Goal: Information Seeking & Learning: Learn about a topic

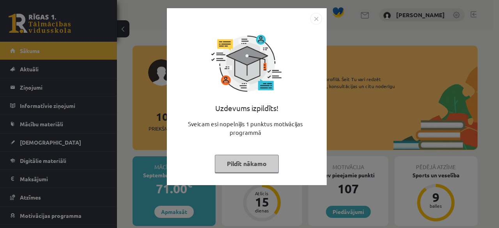
drag, startPoint x: 0, startPoint y: 0, endPoint x: 229, endPoint y: 163, distance: 280.5
click at [229, 163] on button "Pildīt nākamo" at bounding box center [247, 164] width 64 height 18
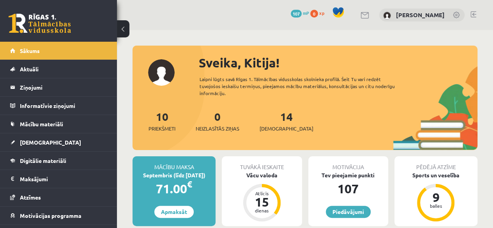
click at [120, 27] on button at bounding box center [123, 28] width 12 height 17
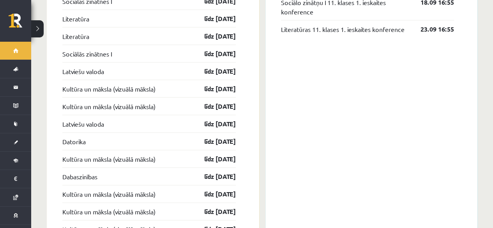
scroll to position [727, 0]
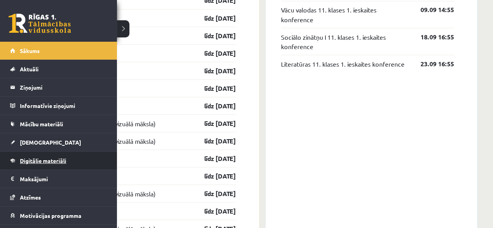
click at [54, 153] on link "Digitālie materiāli" at bounding box center [58, 161] width 97 height 18
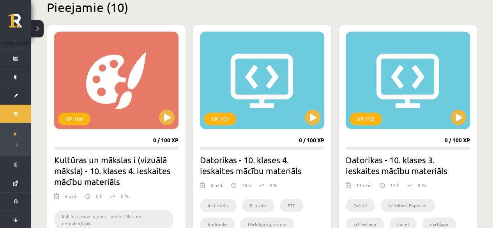
scroll to position [542, 0]
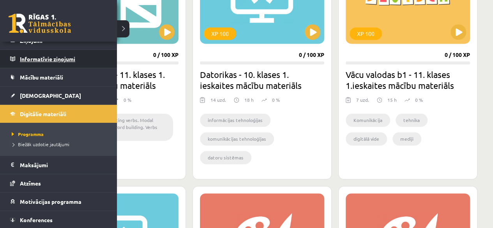
click at [40, 53] on legend "Informatīvie ziņojumi 0" at bounding box center [63, 59] width 87 height 18
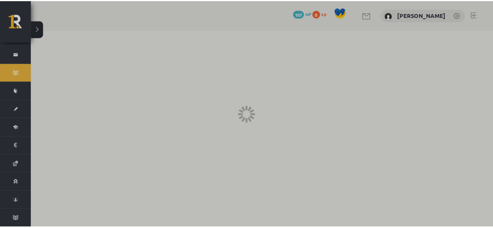
scroll to position [31, 0]
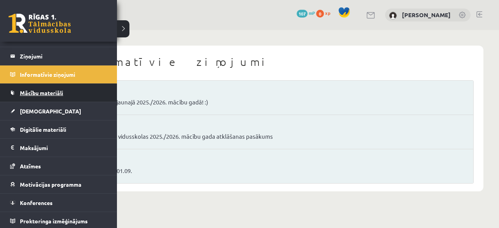
click at [69, 90] on link "Mācību materiāli" at bounding box center [58, 93] width 97 height 18
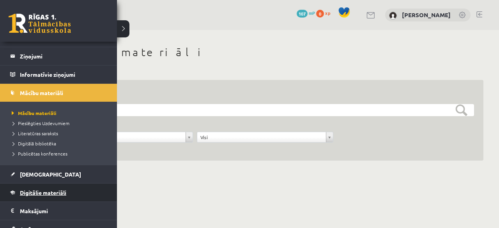
click at [50, 192] on span "Digitālie materiāli" at bounding box center [43, 192] width 46 height 7
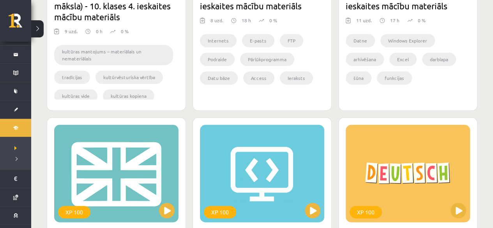
scroll to position [387, 0]
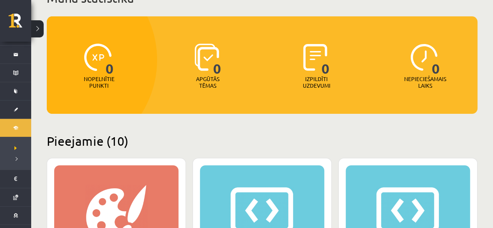
scroll to position [61, 0]
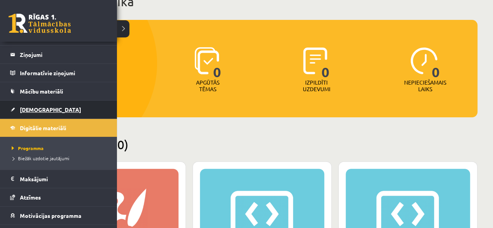
click at [45, 109] on link "[DEMOGRAPHIC_DATA]" at bounding box center [58, 110] width 97 height 18
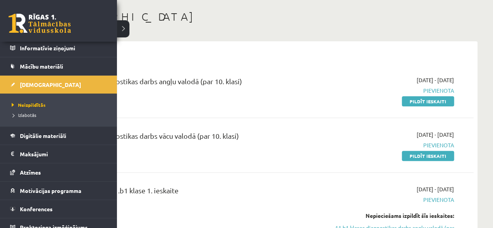
scroll to position [64, 0]
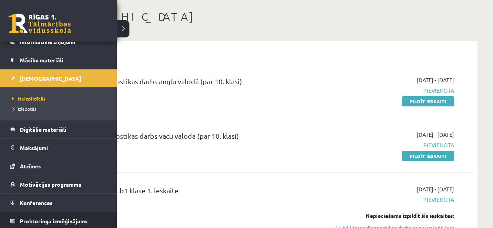
click at [90, 219] on link "Proktoringa izmēģinājums" at bounding box center [58, 221] width 97 height 18
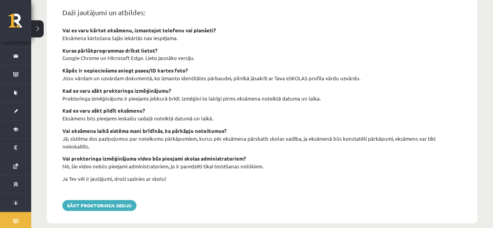
scroll to position [333, 0]
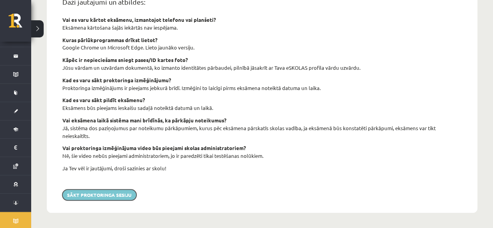
click at [115, 195] on button "Sākt proktoringa sesiju" at bounding box center [99, 195] width 74 height 11
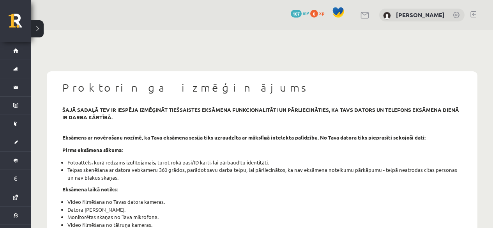
scroll to position [333, 0]
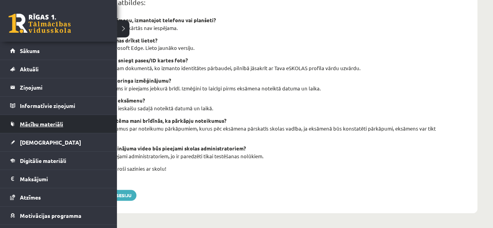
click at [44, 124] on span "Mācību materiāli" at bounding box center [41, 123] width 43 height 7
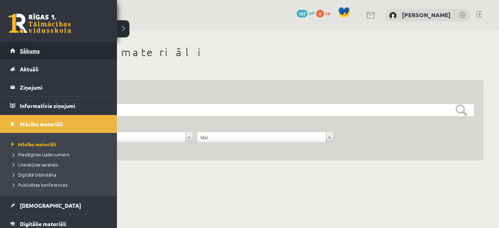
click at [46, 49] on link "Sākums" at bounding box center [58, 51] width 97 height 18
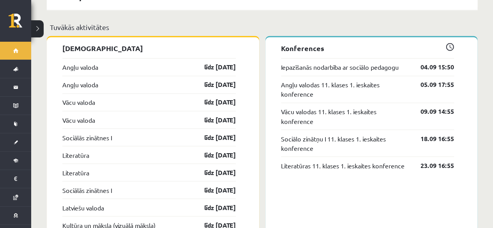
scroll to position [624, 0]
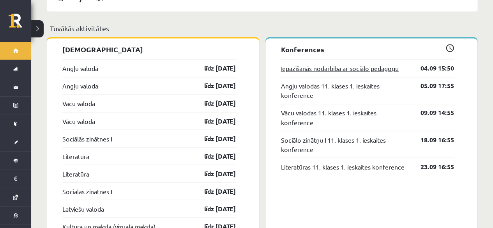
click at [292, 64] on link "Iepazīšanās nodarbība ar sociālo pedagogu" at bounding box center [340, 68] width 118 height 9
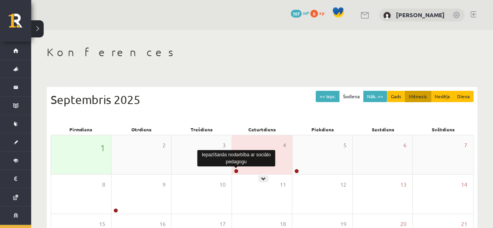
click at [238, 170] on link at bounding box center [236, 171] width 5 height 5
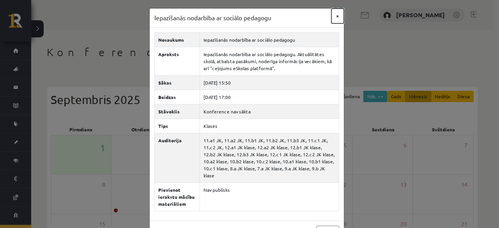
click at [333, 18] on button "×" at bounding box center [337, 16] width 12 height 15
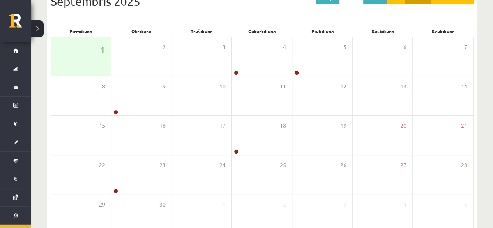
scroll to position [97, 0]
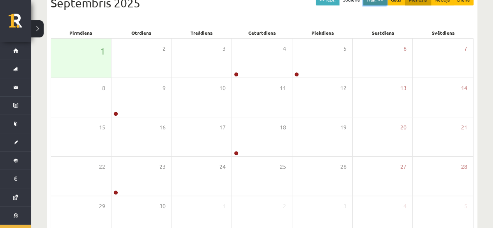
click at [381, 4] on button "Nāk. >>" at bounding box center [375, -1] width 24 height 11
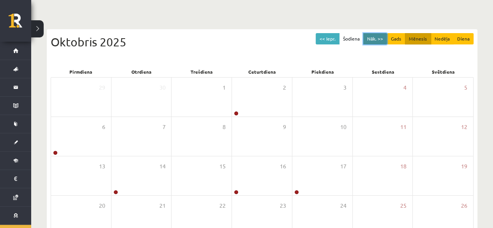
scroll to position [56, 0]
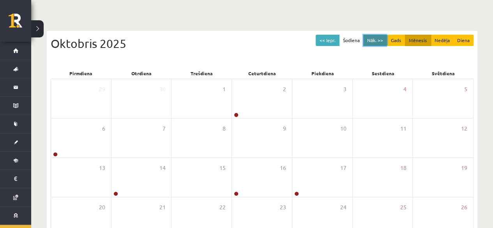
click at [376, 39] on button "Nāk. >>" at bounding box center [375, 40] width 24 height 11
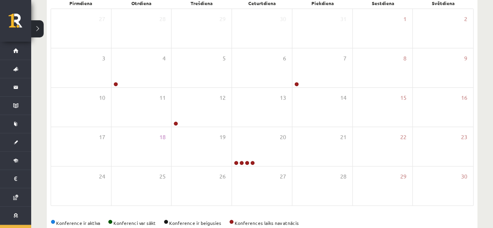
scroll to position [135, 0]
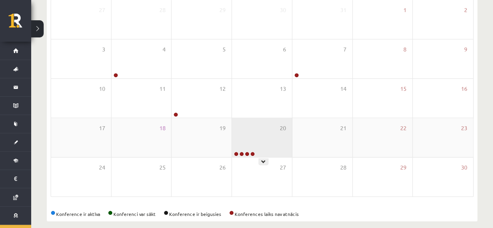
click at [245, 152] on div at bounding box center [244, 154] width 24 height 5
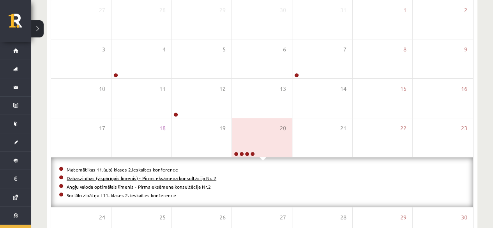
click at [142, 178] on link "Dabaszinības (vispārīgais līmenis) - Pirms eksāmena konsultācija Nr. 2" at bounding box center [142, 178] width 150 height 6
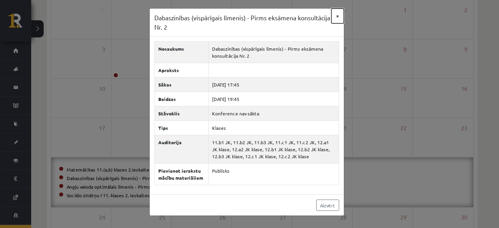
click at [336, 17] on button "×" at bounding box center [337, 16] width 12 height 15
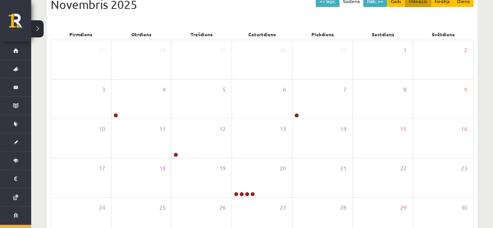
scroll to position [94, 0]
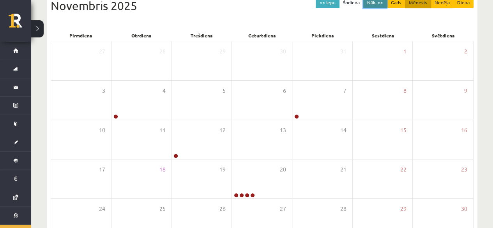
click at [379, 4] on button "Nāk. >>" at bounding box center [375, 2] width 24 height 11
click at [394, 1] on button "Gads" at bounding box center [396, 2] width 18 height 11
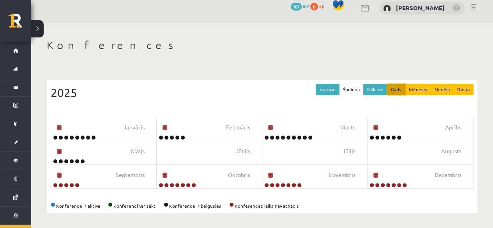
scroll to position [7, 0]
drag, startPoint x: 494, startPoint y: 135, endPoint x: 344, endPoint y: 63, distance: 166.4
click at [344, 63] on div "Konferences << Iepr. Šodiena Nāk. >> Gads Mēnesis Nedēļa Diena 2025 Janvāris 8 …" at bounding box center [262, 126] width 462 height 206
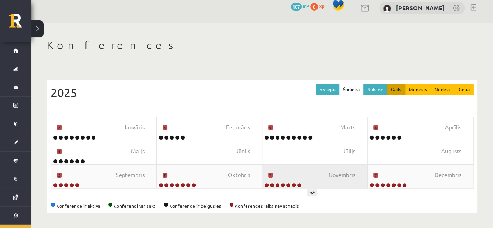
click at [318, 170] on div "Novembris 7" at bounding box center [315, 176] width 106 height 23
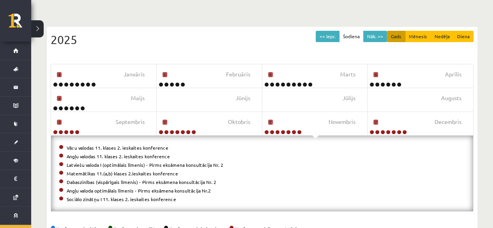
scroll to position [62, 0]
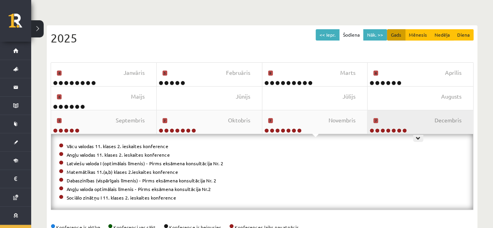
click at [418, 122] on div "Decembris 7" at bounding box center [421, 121] width 106 height 23
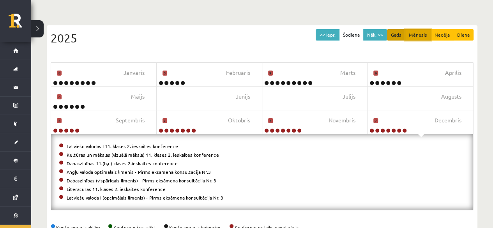
click at [425, 33] on button "Mēnesis" at bounding box center [418, 34] width 26 height 11
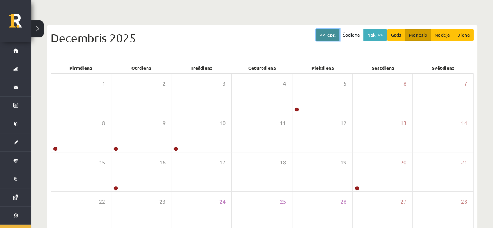
click at [334, 34] on button "<< Iepr." at bounding box center [328, 34] width 24 height 11
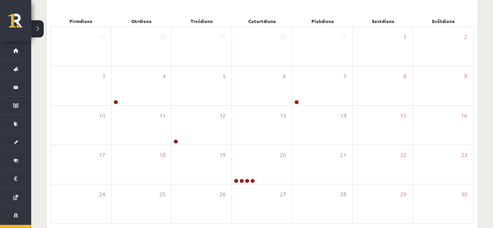
scroll to position [115, 0]
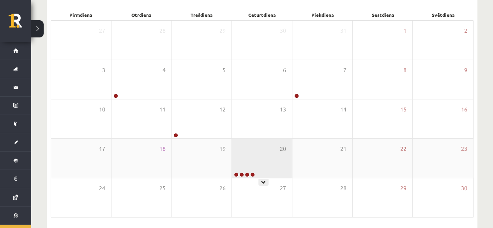
click at [244, 175] on div at bounding box center [244, 174] width 24 height 5
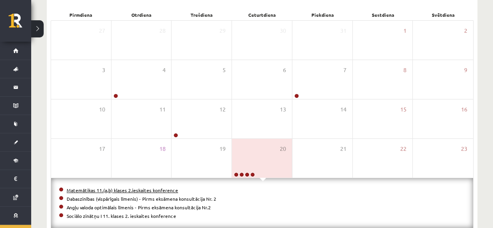
click at [158, 189] on link "Matemātikas 11.(a,b) klases 2.ieskaites konference" at bounding box center [123, 190] width 112 height 6
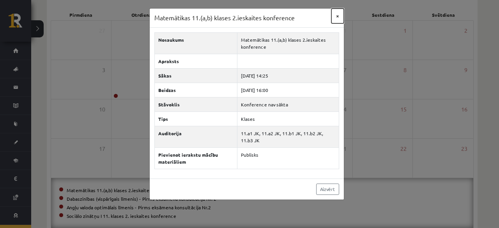
click at [339, 14] on button "×" at bounding box center [337, 16] width 12 height 15
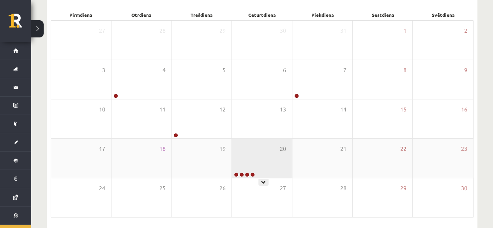
click at [254, 152] on div "20" at bounding box center [262, 158] width 60 height 39
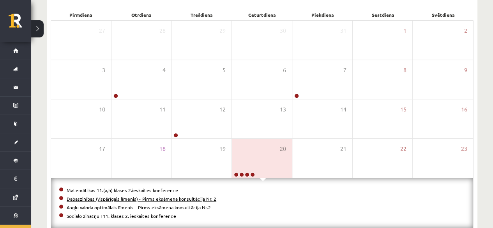
click at [140, 196] on link "Dabaszinības (vispārīgais līmenis) - Pirms eksāmena konsultācija Nr. 2" at bounding box center [142, 199] width 150 height 6
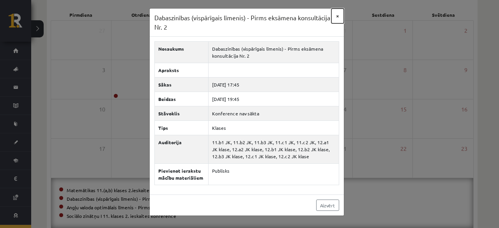
click at [339, 17] on button "×" at bounding box center [337, 16] width 12 height 15
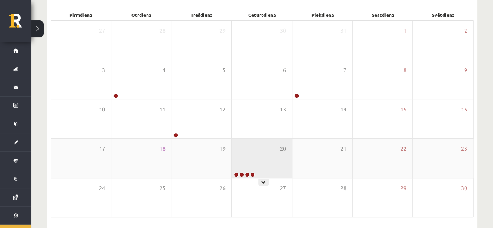
click at [257, 168] on div "20" at bounding box center [262, 158] width 60 height 39
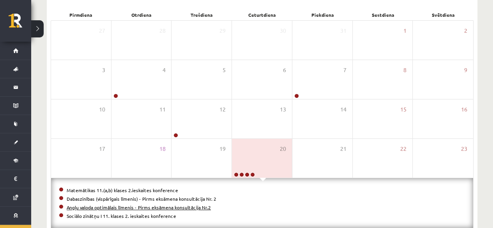
click at [149, 206] on link "Angļu valoda optimālais līmenis - Pirms eksāmena konsultācija Nr.2" at bounding box center [139, 207] width 144 height 6
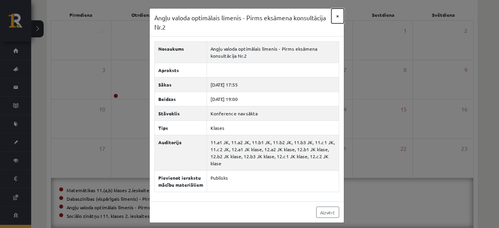
click at [336, 16] on button "×" at bounding box center [337, 16] width 12 height 15
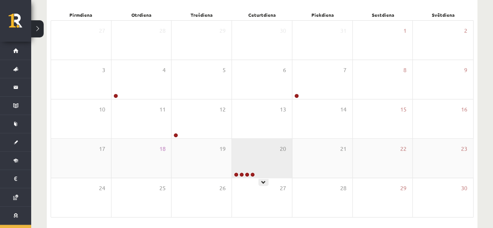
click at [260, 166] on div "20" at bounding box center [262, 158] width 60 height 39
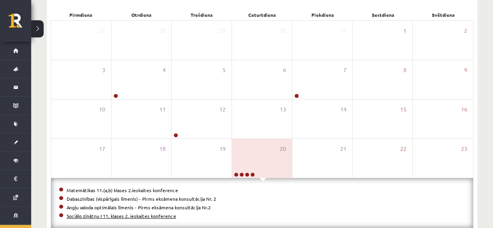
click at [161, 216] on link "Sociālo zinātņu I 11. klases 2. ieskaites konference" at bounding box center [122, 216] width 110 height 6
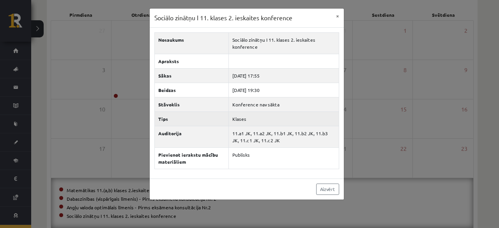
click at [261, 124] on td "Klases" at bounding box center [284, 119] width 110 height 14
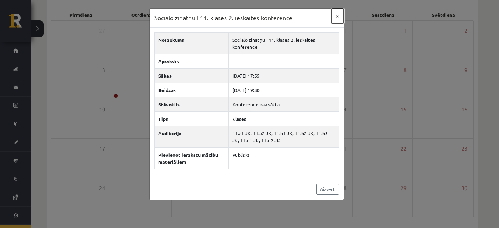
click at [335, 16] on button "×" at bounding box center [337, 16] width 12 height 15
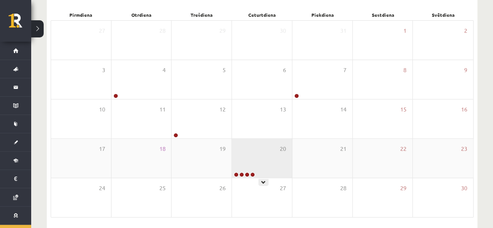
click at [264, 166] on div "20" at bounding box center [262, 158] width 60 height 39
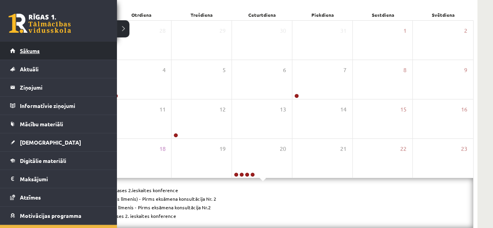
click at [19, 53] on link "Sākums" at bounding box center [58, 51] width 97 height 18
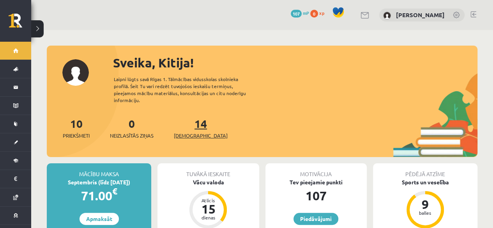
click at [184, 117] on link "14 Ieskaites" at bounding box center [201, 128] width 54 height 23
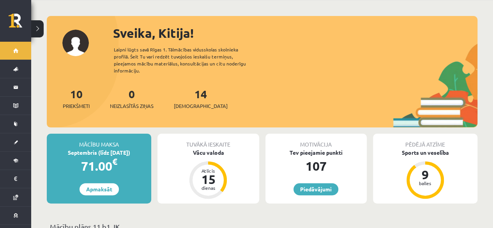
scroll to position [31, 0]
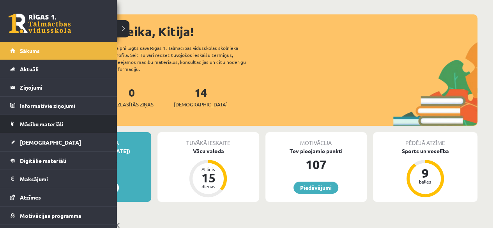
click at [74, 125] on link "Mācību materiāli" at bounding box center [58, 124] width 97 height 18
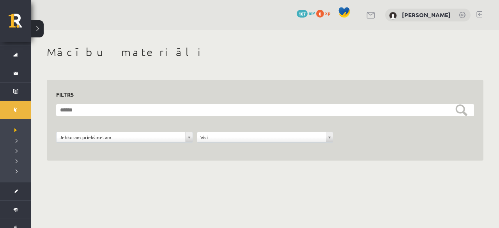
scroll to position [16, 0]
click at [126, 102] on div "**********" at bounding box center [265, 120] width 418 height 62
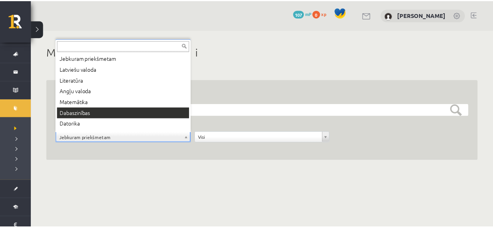
scroll to position [9, 0]
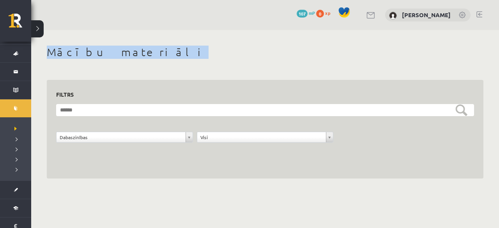
drag, startPoint x: 489, startPoint y: 24, endPoint x: 498, endPoint y: 43, distance: 20.9
click at [493, 43] on div "**********" at bounding box center [265, 97] width 468 height 194
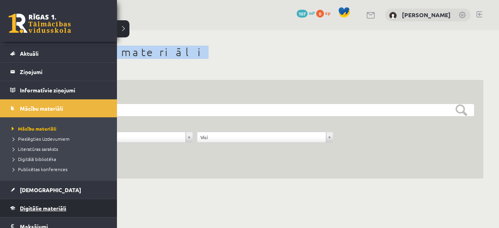
click at [64, 205] on span "Digitālie materiāli" at bounding box center [43, 208] width 46 height 7
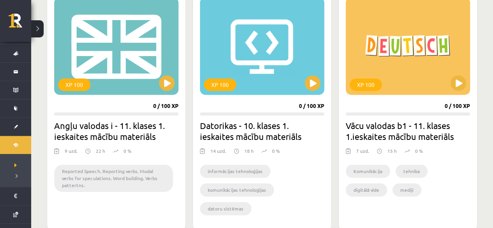
scroll to position [494, 0]
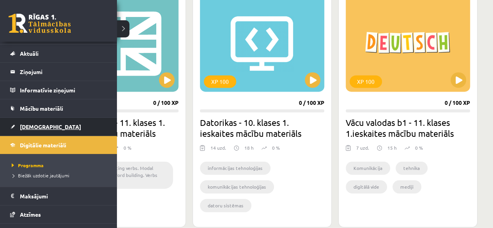
click at [33, 118] on link "[DEMOGRAPHIC_DATA]" at bounding box center [58, 127] width 97 height 18
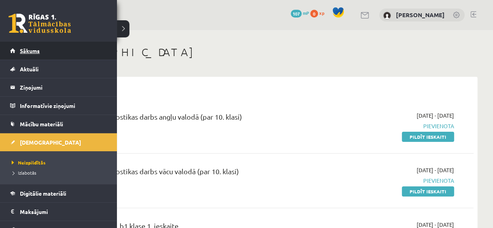
click at [28, 52] on span "Sākums" at bounding box center [30, 50] width 20 height 7
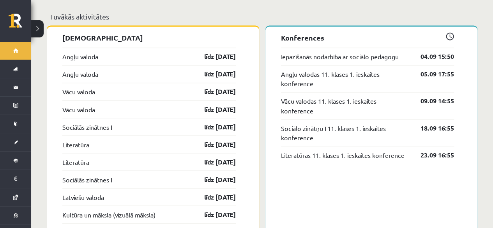
scroll to position [628, 0]
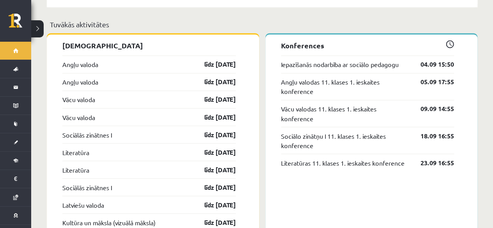
drag, startPoint x: 487, startPoint y: 103, endPoint x: 489, endPoint y: 114, distance: 11.4
click at [489, 114] on div "Sveika, Kitija! Laipni lūgts savā Rīgas 1. Tālmācības vidusskolas skolnieka pro…" at bounding box center [262, 183] width 462 height 1562
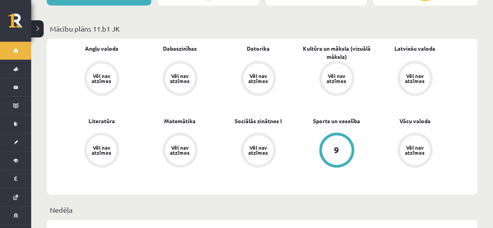
scroll to position [227, 0]
